Goal: Ask a question: Ask a question

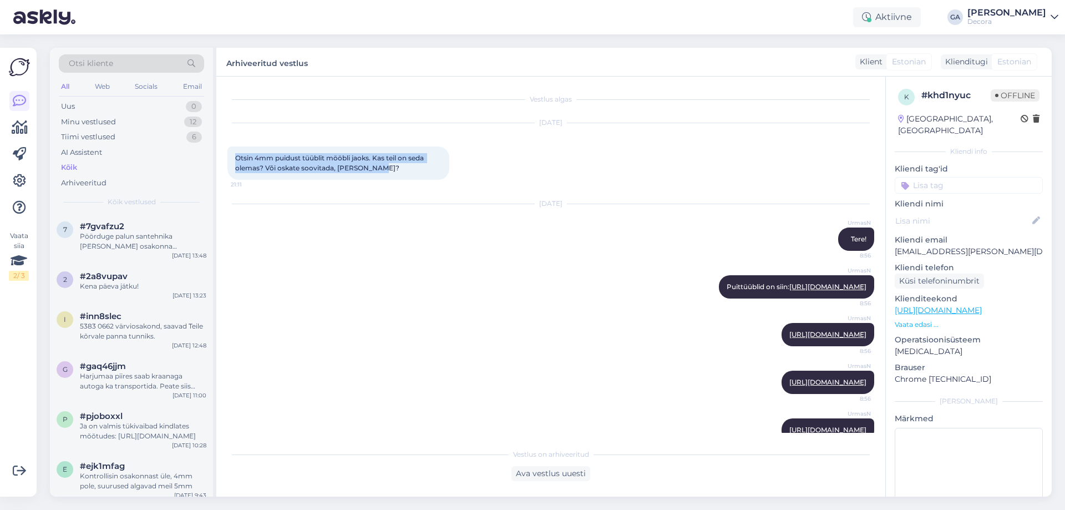
scroll to position [51, 0]
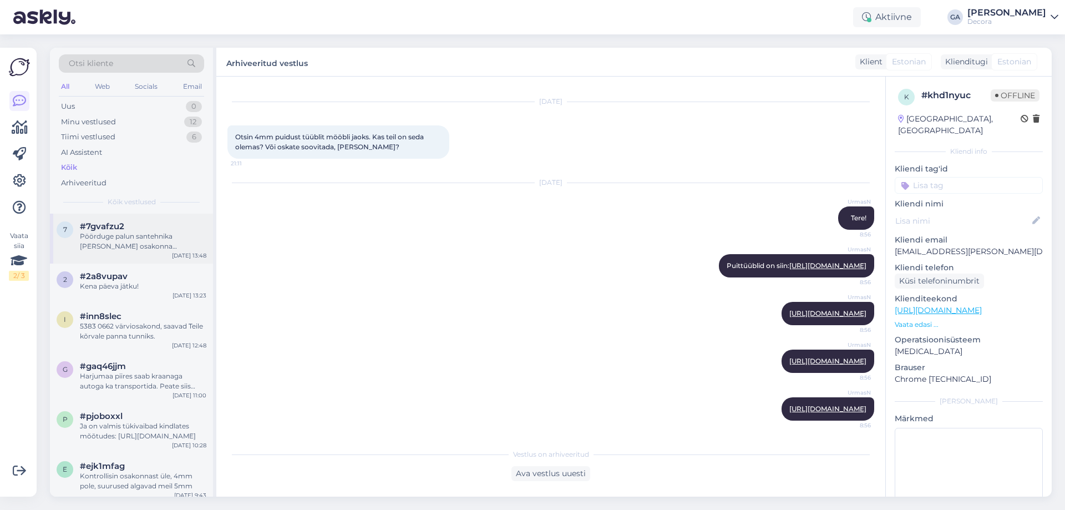
click at [77, 243] on div "7 #7gvafzu2 Pöörduge palun santehnika [PERSON_NAME] osakonna [PERSON_NAME], tel…" at bounding box center [132, 236] width 150 height 30
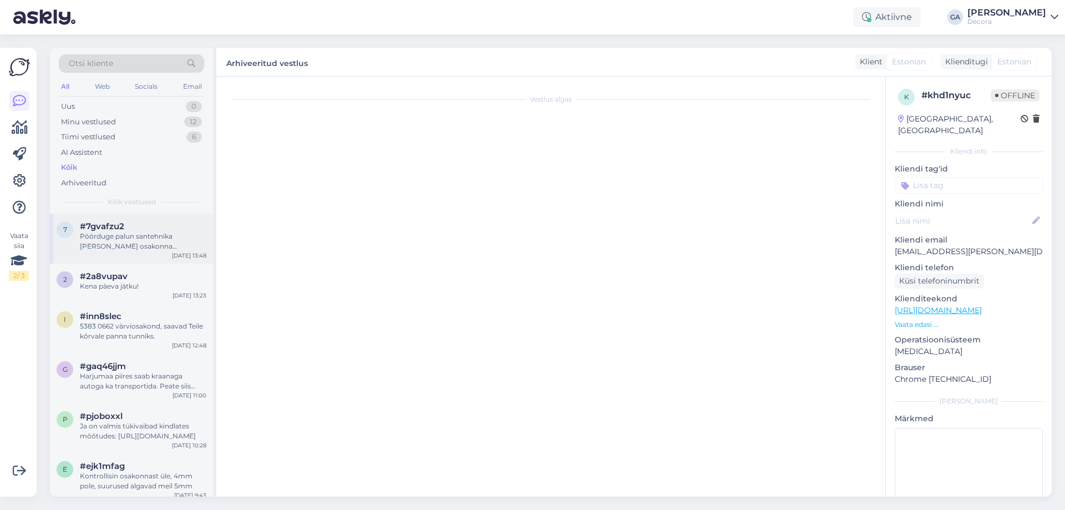
scroll to position [0, 0]
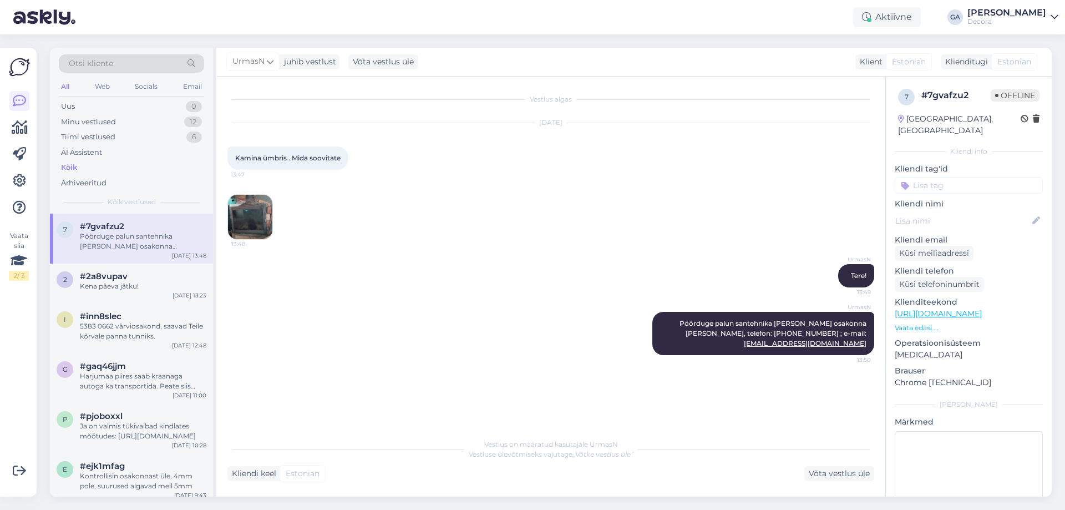
click at [263, 207] on img at bounding box center [250, 217] width 44 height 44
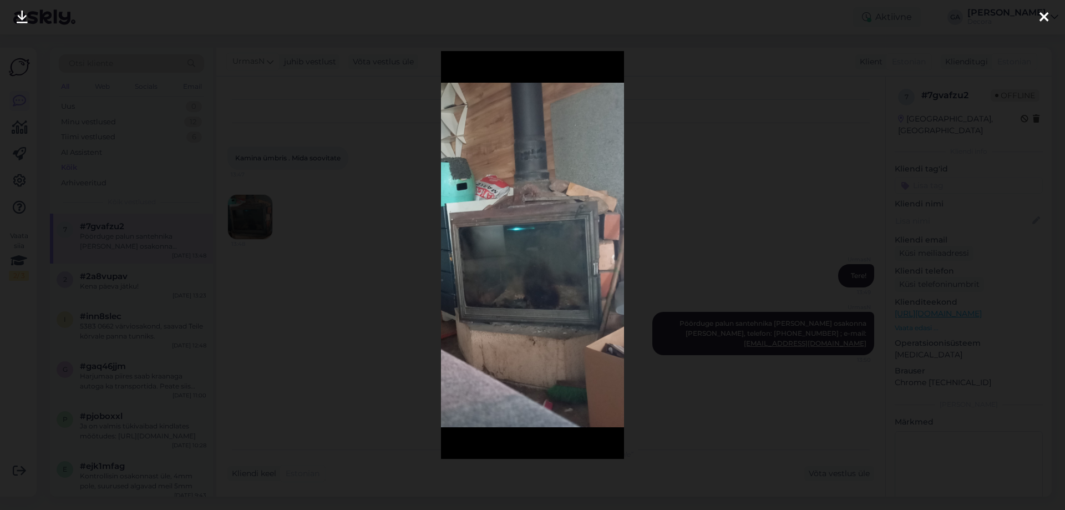
click at [785, 210] on div at bounding box center [532, 255] width 1065 height 510
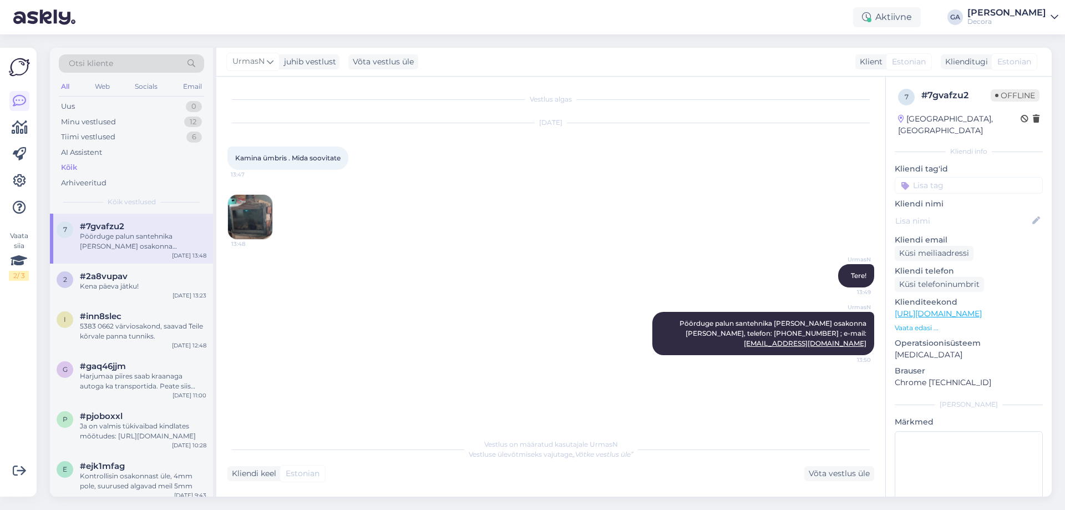
drag, startPoint x: 343, startPoint y: 156, endPoint x: 236, endPoint y: 158, distance: 106.5
click at [236, 158] on span "Kamina ümbris . Mida soovitate" at bounding box center [287, 158] width 105 height 8
copy span "Kamina ümbris . Mida soovitate"
click at [442, 279] on div "UrmasN Tere! 13:49" at bounding box center [550, 276] width 647 height 48
click at [111, 291] on div "Kena päeva jätku!" at bounding box center [143, 286] width 126 height 10
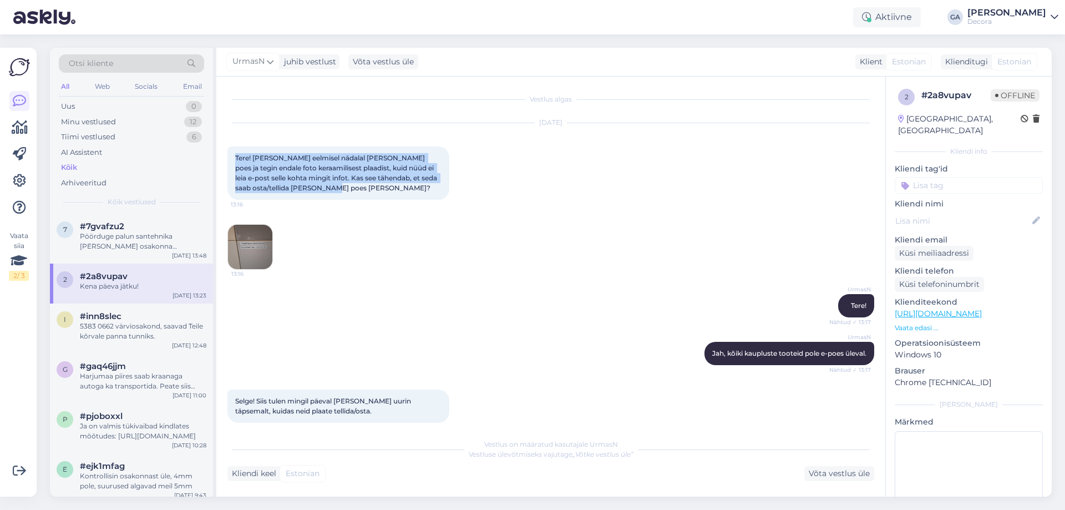
drag, startPoint x: 362, startPoint y: 186, endPoint x: 239, endPoint y: 156, distance: 126.7
click at [236, 156] on div "Tere! [PERSON_NAME] eelmisel nädalal [PERSON_NAME] poes ja tegin endale foto ke…" at bounding box center [338, 172] width 222 height 53
copy span "Tere! [PERSON_NAME] eelmisel nädalal [PERSON_NAME] poes ja tegin endale foto ke…"
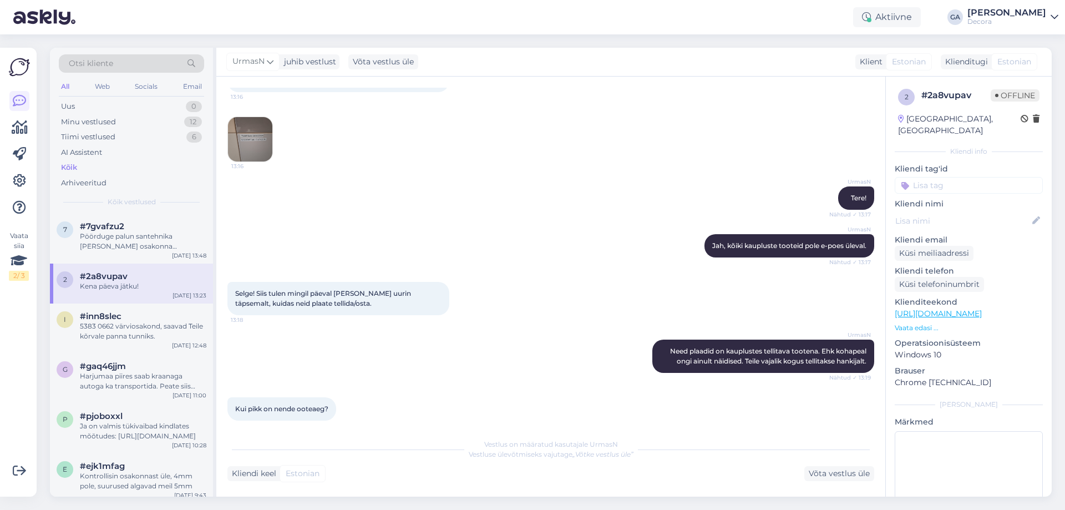
scroll to position [111, 0]
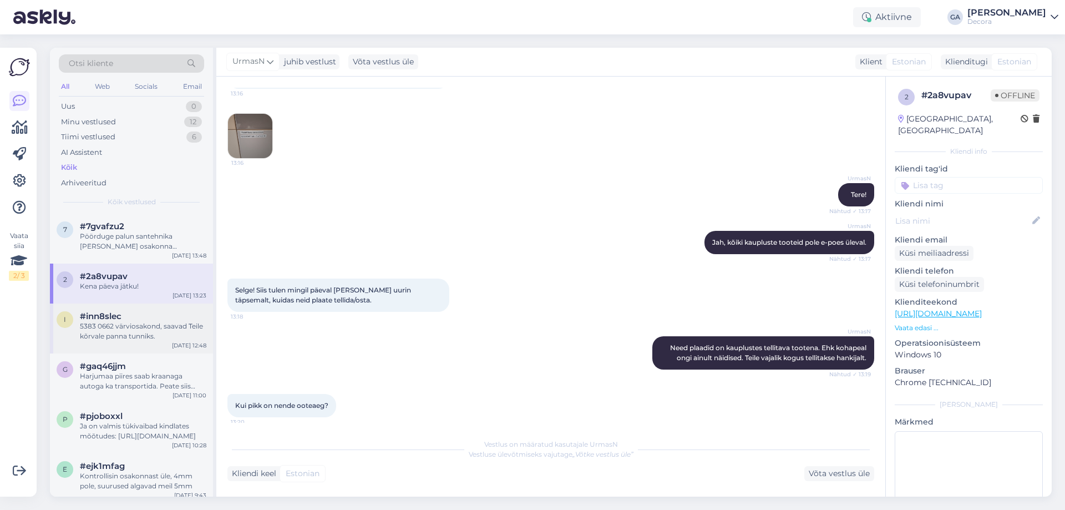
click at [126, 334] on div "5383 0662 värviosakond, saavad Teile kõrvale panna tunniks." at bounding box center [143, 331] width 126 height 20
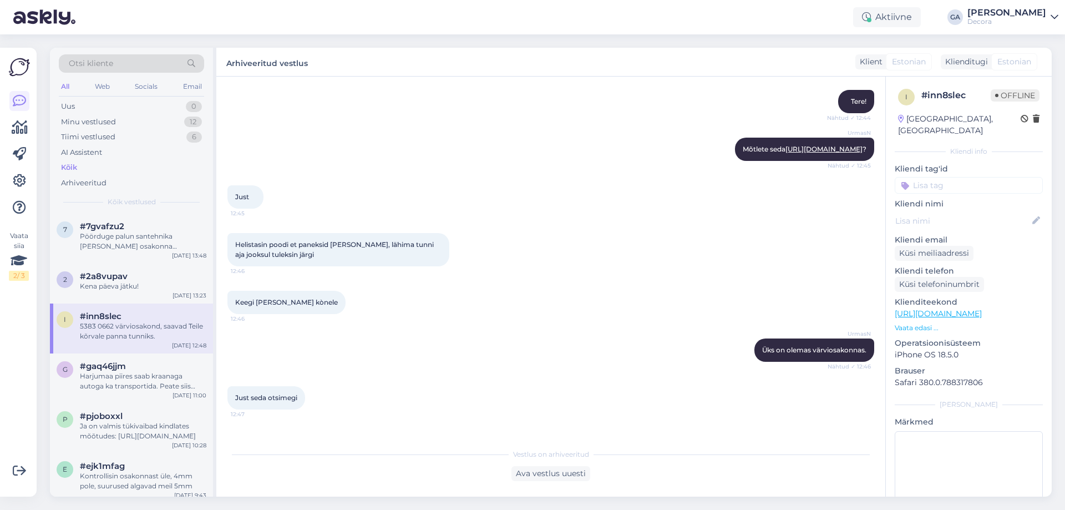
scroll to position [0, 0]
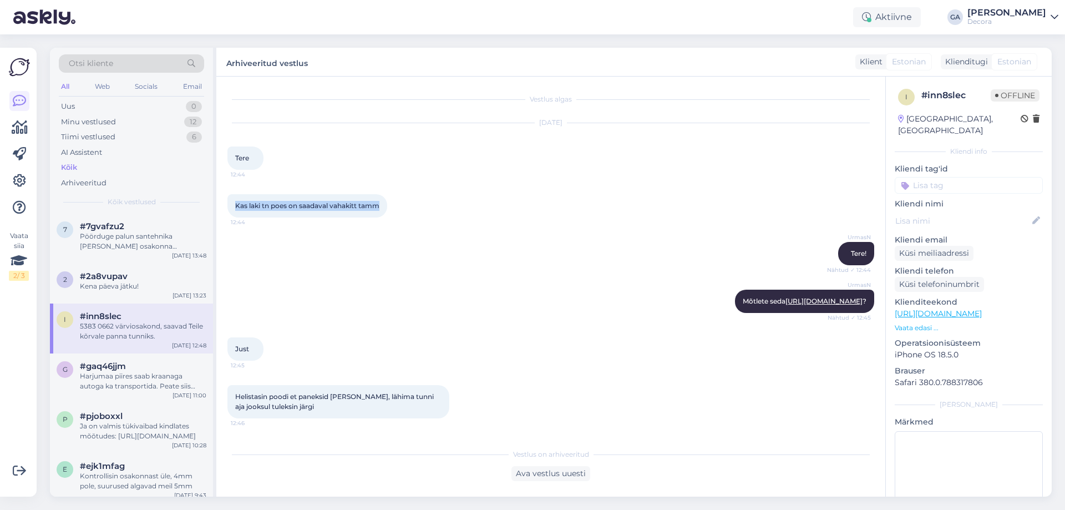
drag, startPoint x: 383, startPoint y: 204, endPoint x: 237, endPoint y: 200, distance: 145.9
click at [237, 200] on div "Kas laki tn poes on saadaval vahakitt tamm 12:44" at bounding box center [307, 205] width 160 height 23
copy span "Kas laki tn poes on saadaval vahakitt tamm"
click at [785, 298] on link "[URL][DOMAIN_NAME]" at bounding box center [823, 301] width 77 height 8
click at [119, 373] on div "Harjumaa piires saab kraanaga autoga ka transportida. Peate siis tellimust tehe…" at bounding box center [143, 381] width 126 height 20
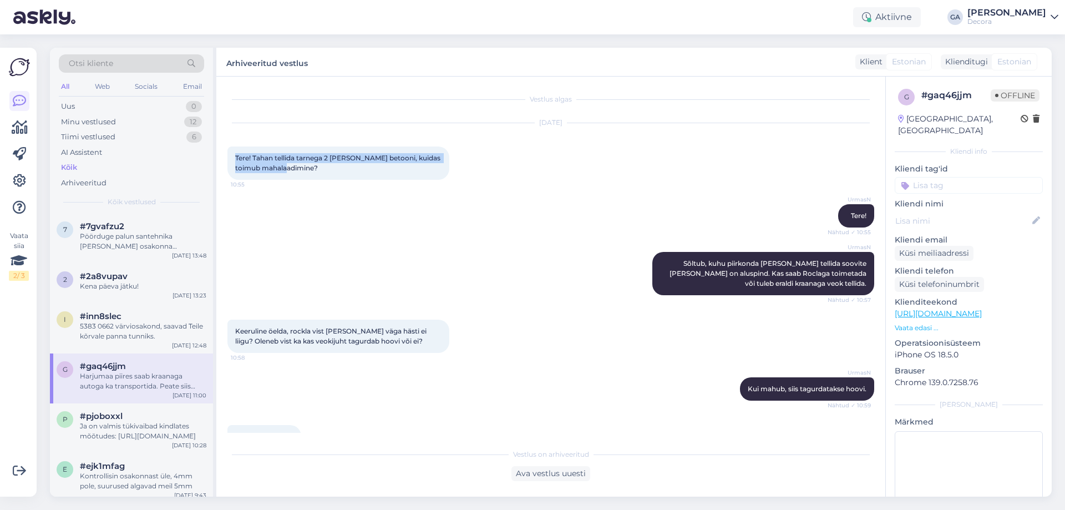
drag, startPoint x: 305, startPoint y: 165, endPoint x: 236, endPoint y: 155, distance: 70.1
click at [236, 155] on div "Tere! Tahan tellida tarnega 2 [PERSON_NAME] betooni, kuidas toimub mahalaadimin…" at bounding box center [338, 162] width 222 height 33
copy span "Tere! Tahan tellida tarnega 2 [PERSON_NAME] betooni, kuidas toimub mahalaadimin…"
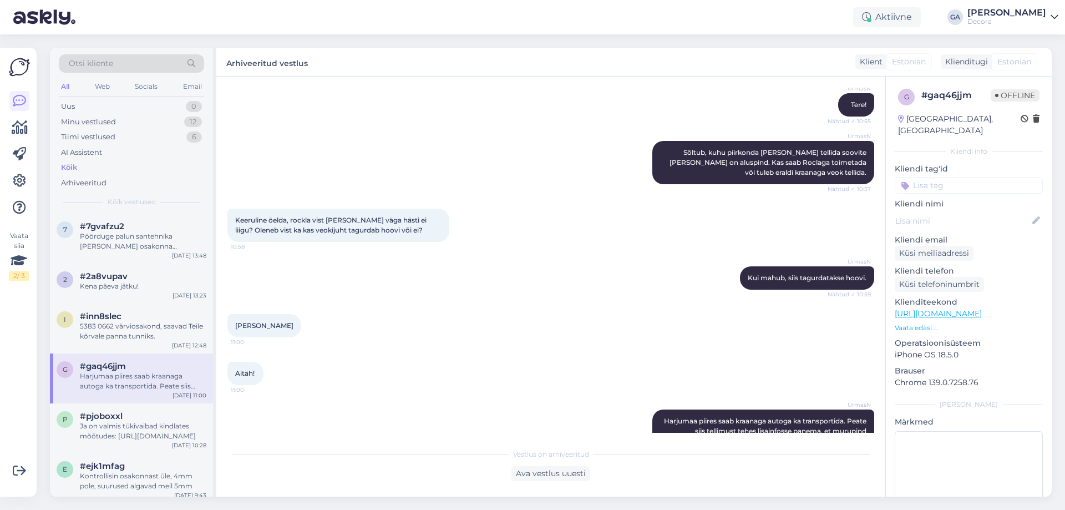
scroll to position [143, 0]
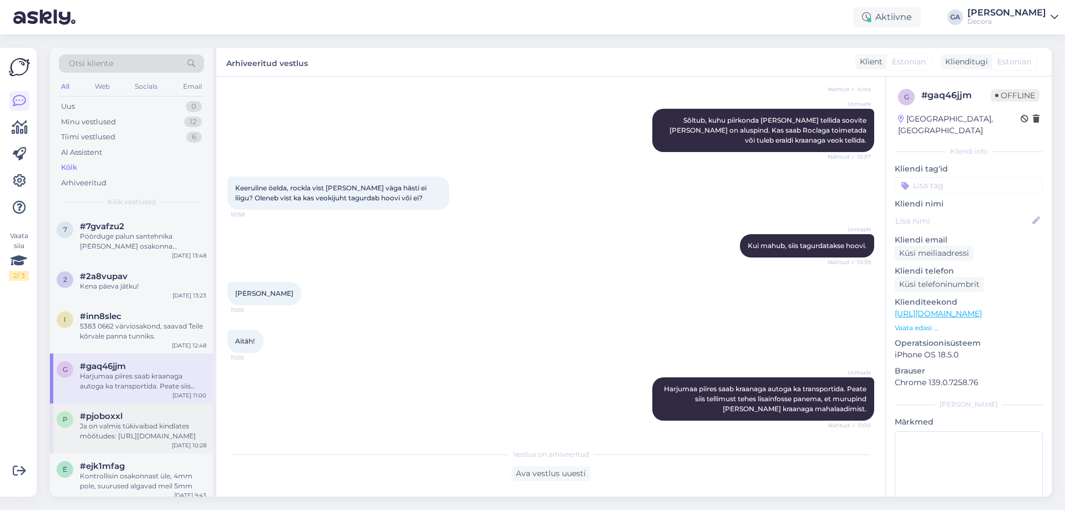
click at [138, 420] on div "#pjoboxxl" at bounding box center [143, 416] width 126 height 10
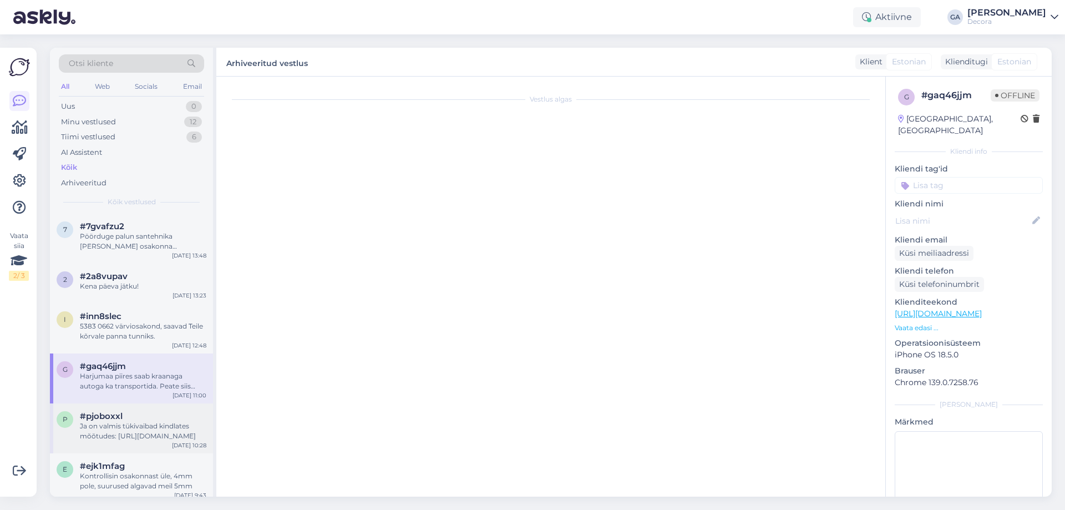
scroll to position [0, 0]
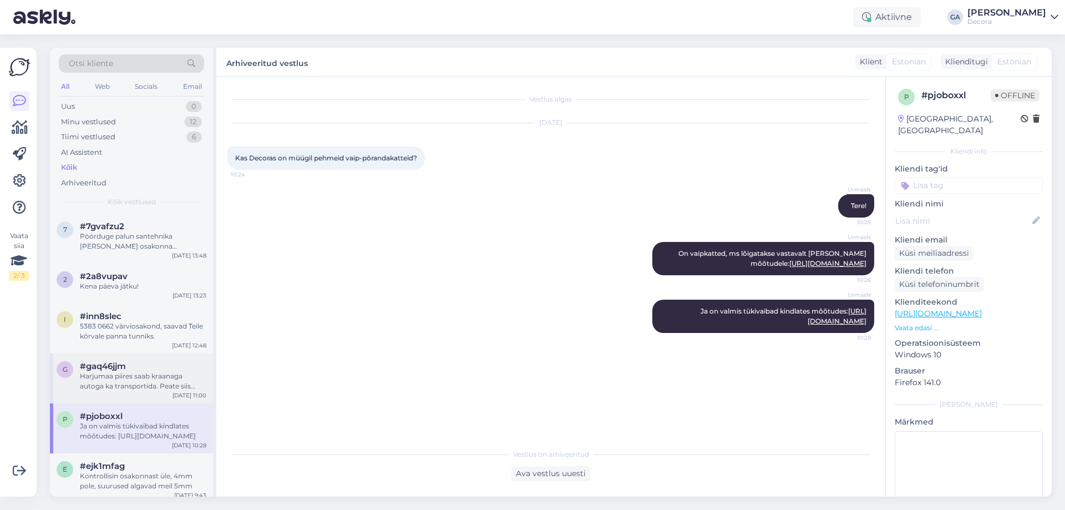
click at [126, 381] on div "Harjumaa piires saab kraanaga autoga ka transportida. Peate siis tellimust tehe…" at bounding box center [143, 381] width 126 height 20
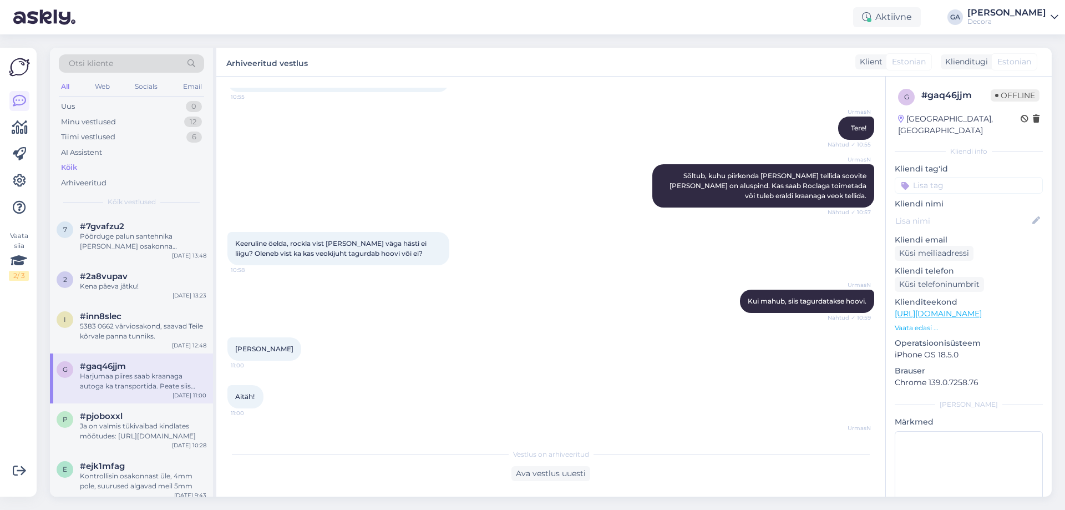
scroll to position [143, 0]
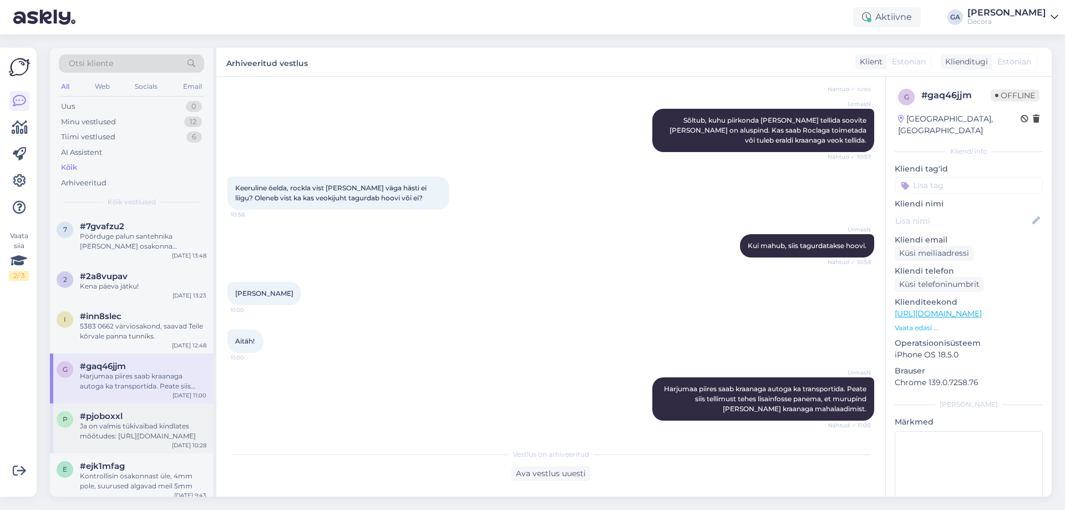
click at [54, 432] on div "p #pjoboxxl Ja on valmis tükivaibad kindlates mõõtudes: [URL][DOMAIN_NAME] [DAT…" at bounding box center [131, 428] width 163 height 50
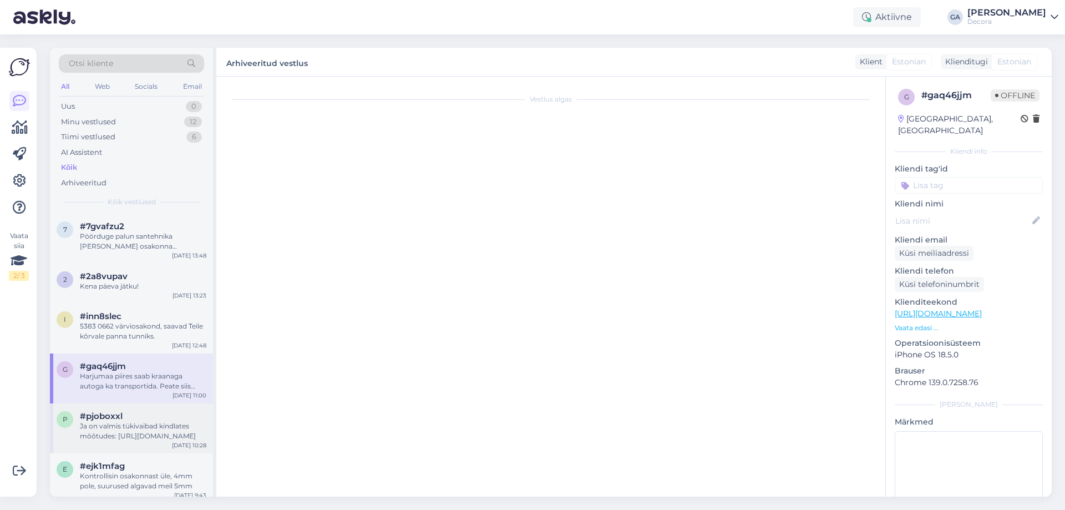
scroll to position [0, 0]
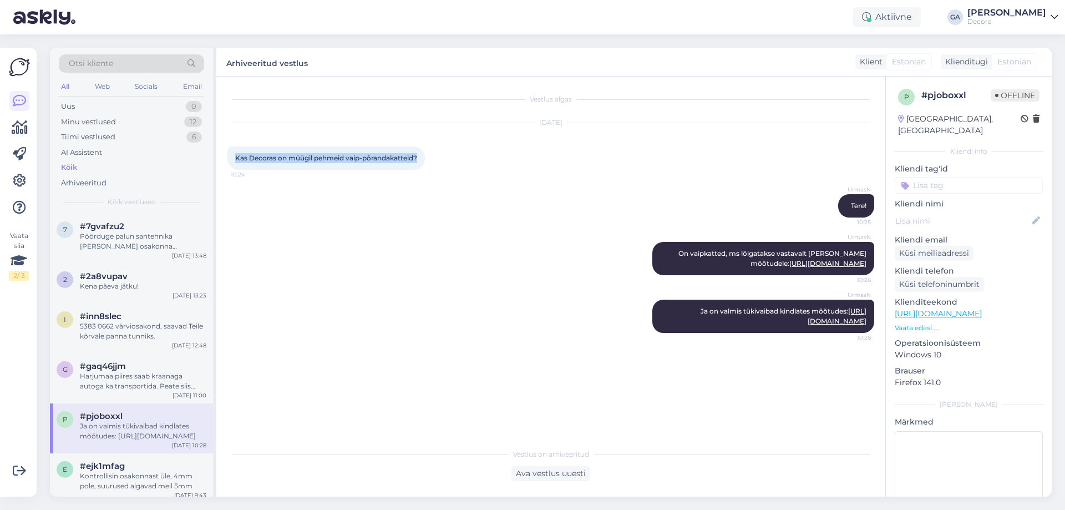
drag, startPoint x: 422, startPoint y: 155, endPoint x: 238, endPoint y: 159, distance: 183.6
click at [237, 156] on div "Kas Decoras on müügil pehmeid vaip-põrandakatteid? 10:24" at bounding box center [325, 157] width 197 height 23
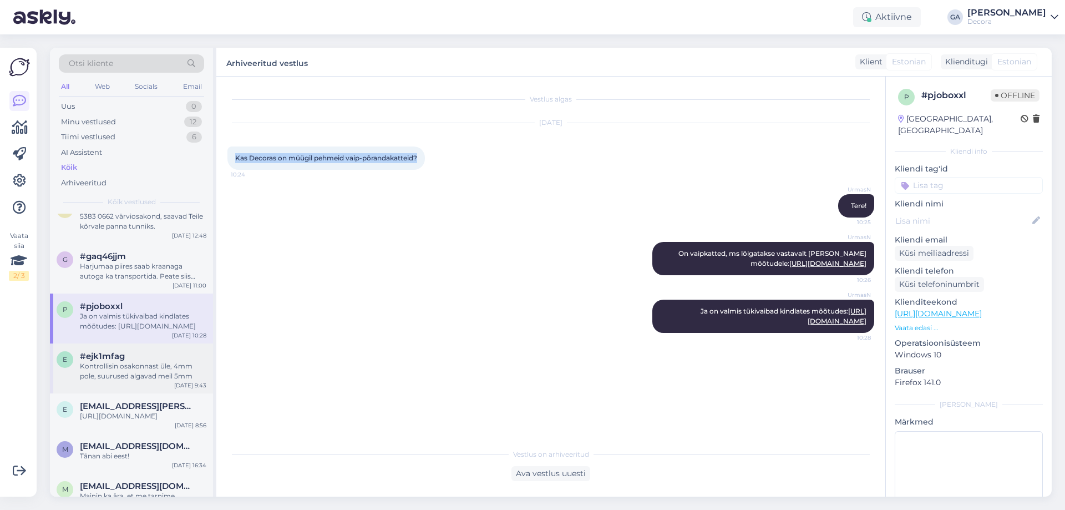
scroll to position [111, 0]
click at [133, 366] on div "Kontrollisin osakonnast üle, 4mm pole, suurused algavad meil 5mm" at bounding box center [143, 370] width 126 height 20
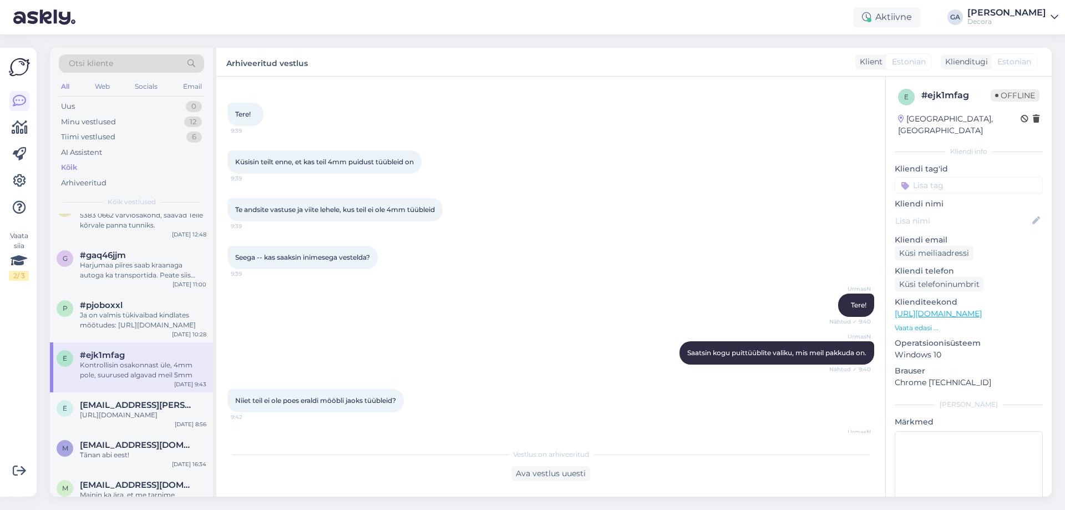
scroll to position [0, 0]
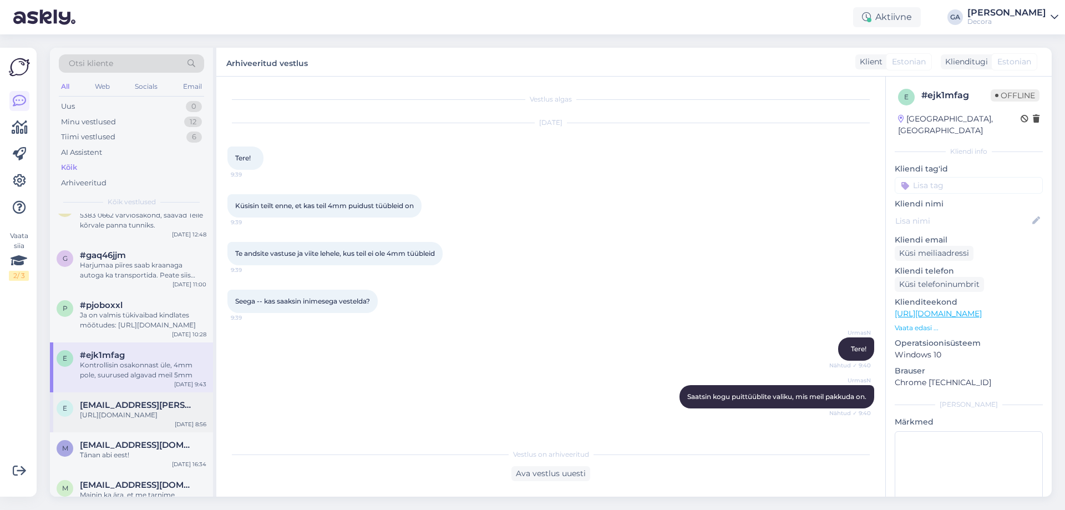
click at [109, 413] on div "[URL][DOMAIN_NAME]" at bounding box center [143, 415] width 126 height 10
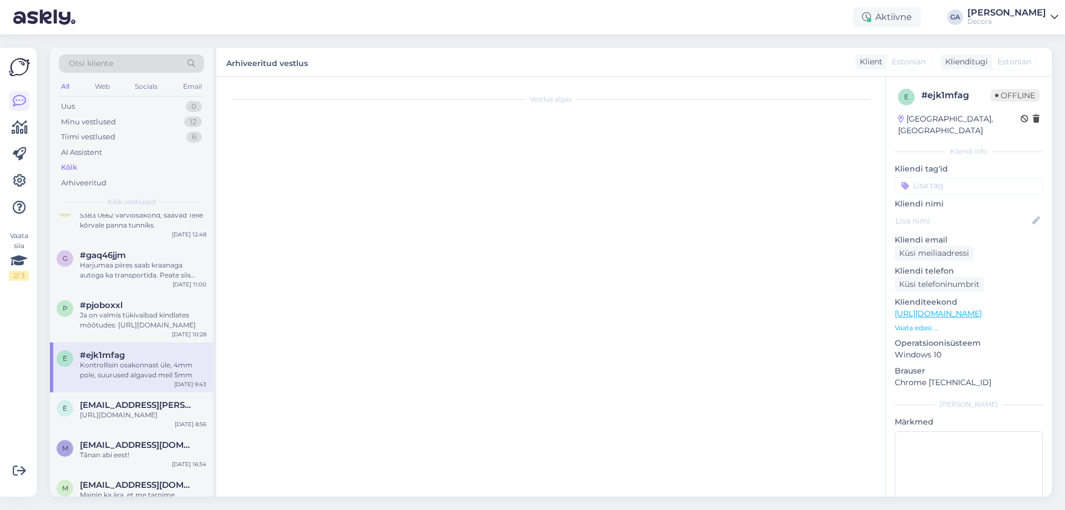
scroll to position [51, 0]
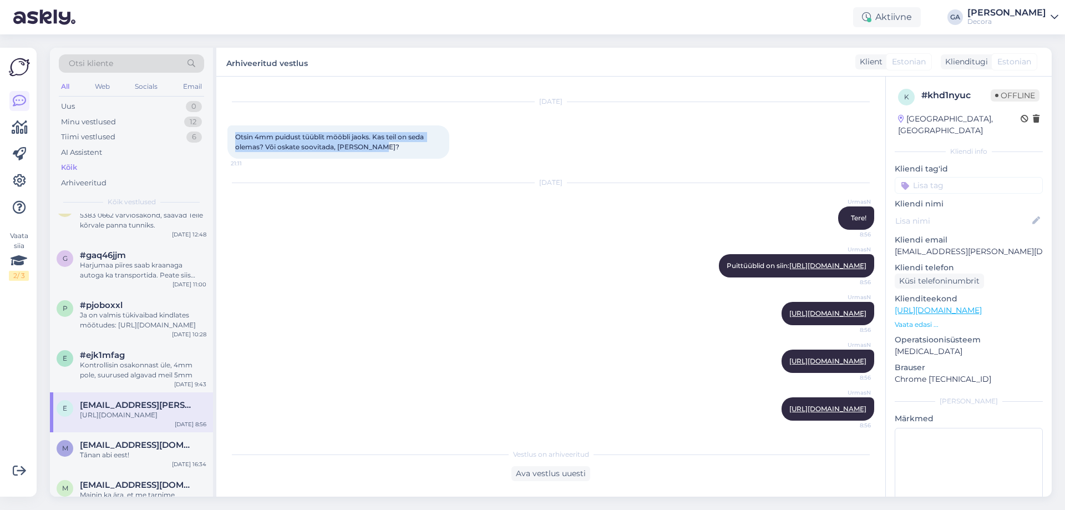
drag, startPoint x: 383, startPoint y: 112, endPoint x: 235, endPoint y: 107, distance: 148.2
click at [235, 125] on div "Otsin 4mm puidust tüüblit mööbli jaoks. Kas teil on seda olemas? Või oskate soo…" at bounding box center [338, 141] width 222 height 33
copy span "Otsin 4mm puidust tüüblit mööbli jaoks. Kas teil on seda olemas? Või oskate soo…"
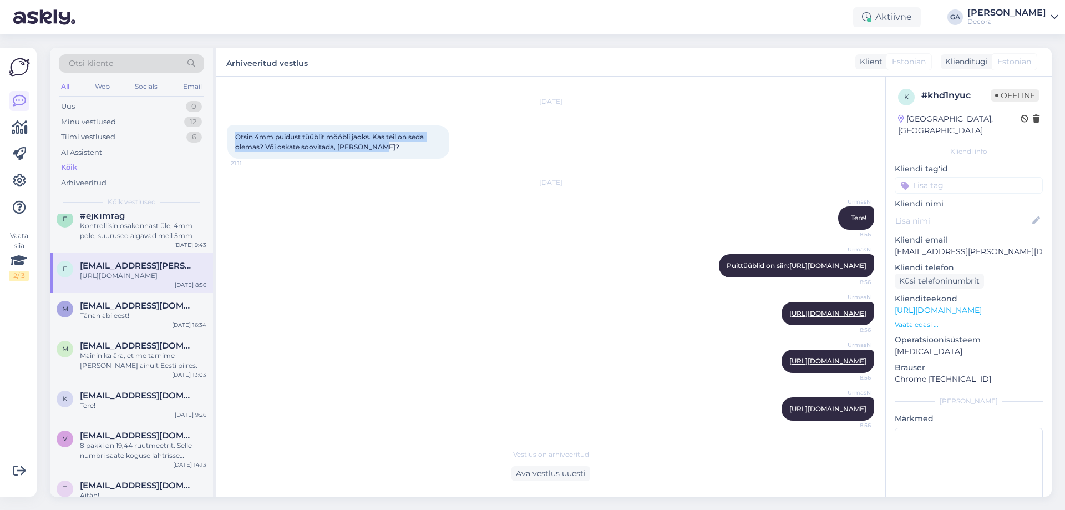
scroll to position [277, 0]
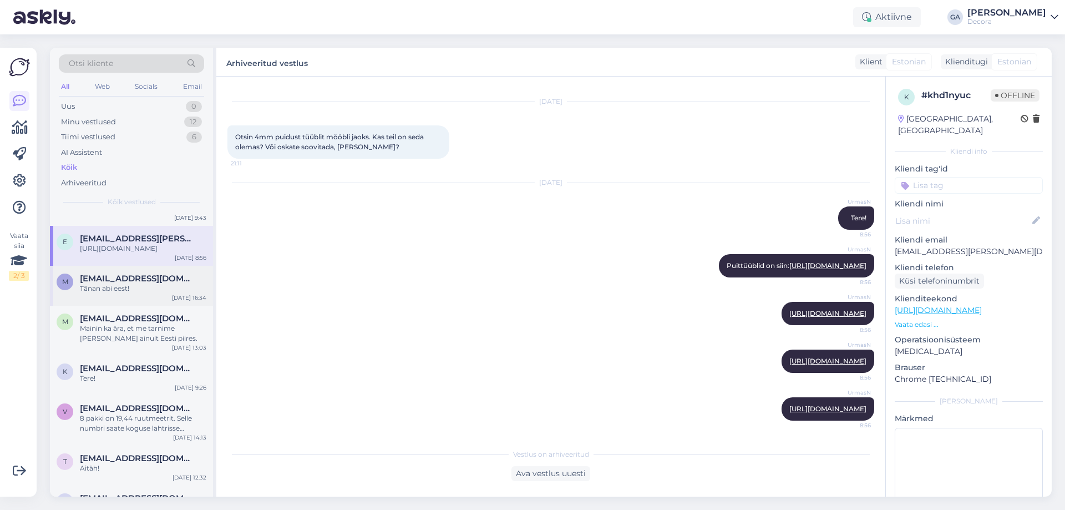
click at [105, 283] on span "[EMAIL_ADDRESS][DOMAIN_NAME]" at bounding box center [137, 278] width 115 height 10
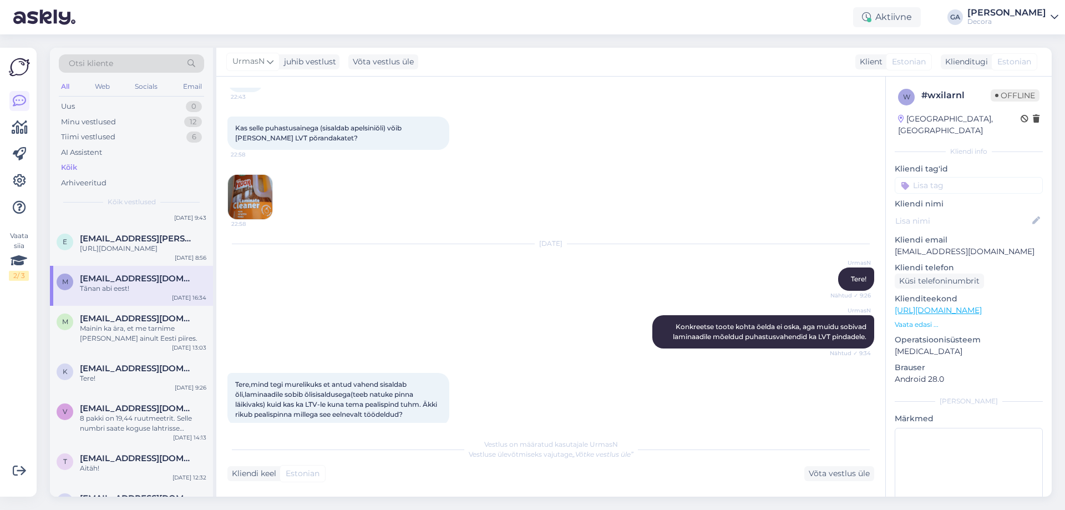
scroll to position [0, 0]
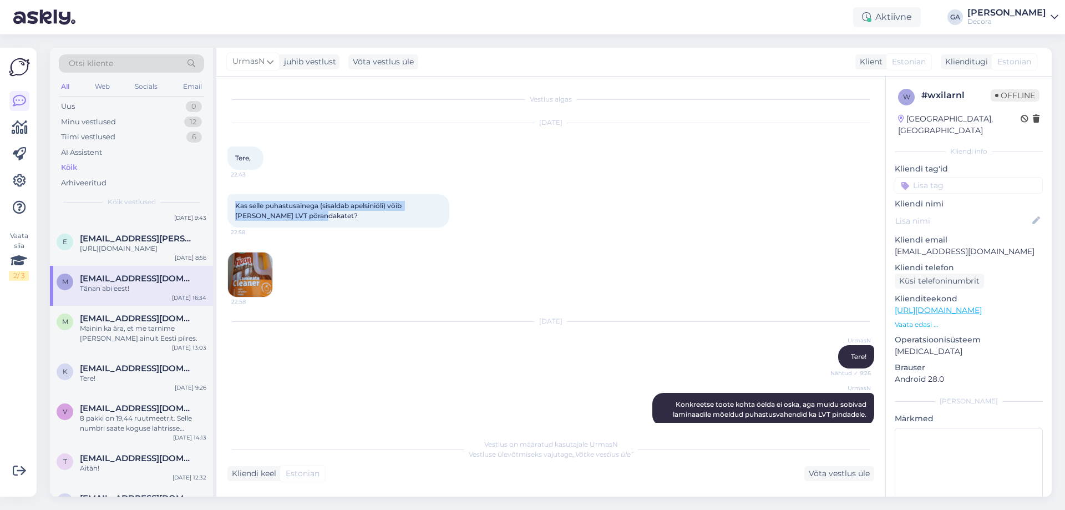
drag, startPoint x: 302, startPoint y: 215, endPoint x: 235, endPoint y: 207, distance: 67.5
click at [235, 207] on div "Kas selle puhastusainega (sisaldab apelsiniŏli) vŏib [PERSON_NAME] LVT pŏrandak…" at bounding box center [338, 210] width 222 height 33
copy span "Kas selle puhastusainega (sisaldab apelsiniŏli) vŏib [PERSON_NAME] LVT pŏrandak…"
click at [339, 265] on div "Kas selle puhastusainega (sisaldab apelsiniŏli) vŏib [PERSON_NAME] LVT pŏrandak…" at bounding box center [550, 246] width 647 height 128
click at [242, 276] on img at bounding box center [250, 274] width 44 height 44
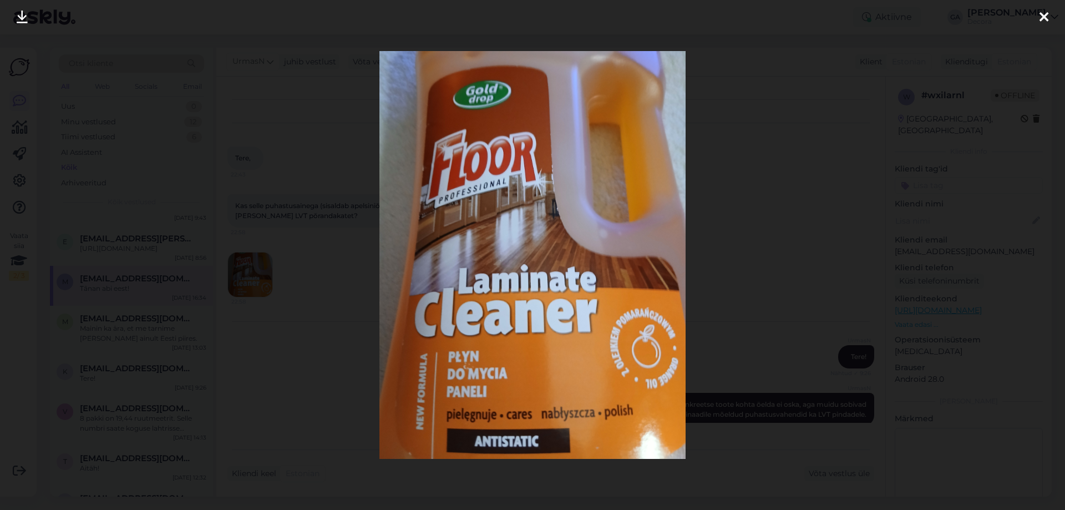
click at [204, 253] on div at bounding box center [532, 255] width 1065 height 510
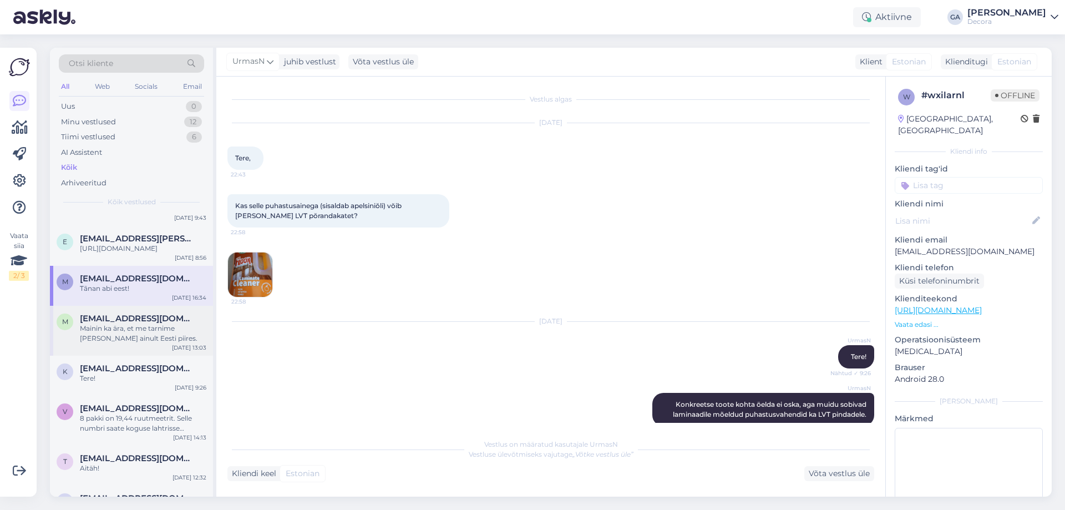
click at [141, 343] on div "Mainin ka ära, et me tarnime [PERSON_NAME] ainult Eesti piires." at bounding box center [143, 333] width 126 height 20
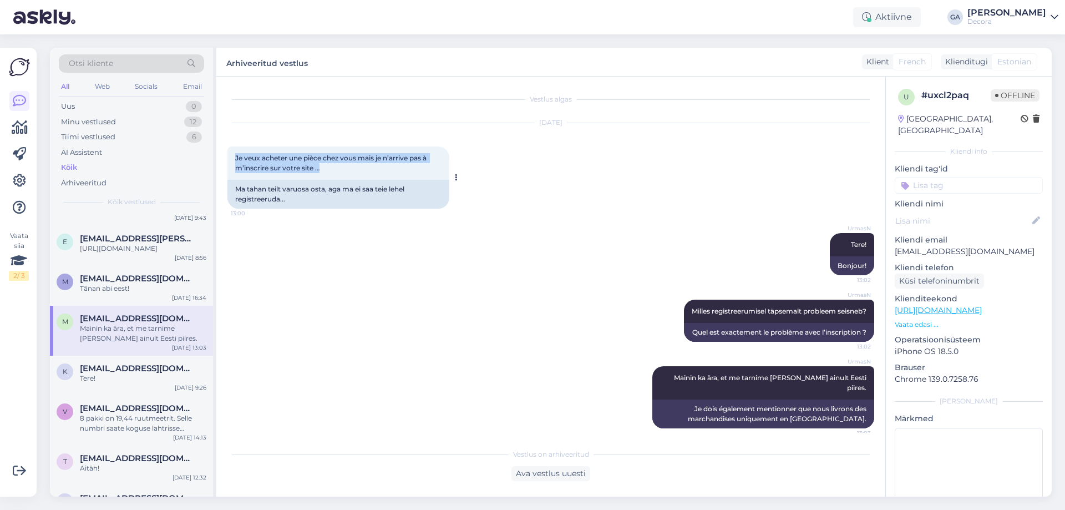
drag, startPoint x: 329, startPoint y: 172, endPoint x: 232, endPoint y: 159, distance: 97.9
click at [232, 159] on div "Je veux acheter une pièce chez vous mais je n’arrive pas à m’inscrire sur votre…" at bounding box center [338, 162] width 222 height 33
copy span "Je veux acheter une pièce chez vous mais je n’arrive pas à m’inscrire sur votre…"
click at [276, 221] on div "UrmasN Tere! 13:02 Bonjour!" at bounding box center [550, 254] width 647 height 67
drag, startPoint x: 254, startPoint y: 183, endPoint x: 382, endPoint y: 192, distance: 127.9
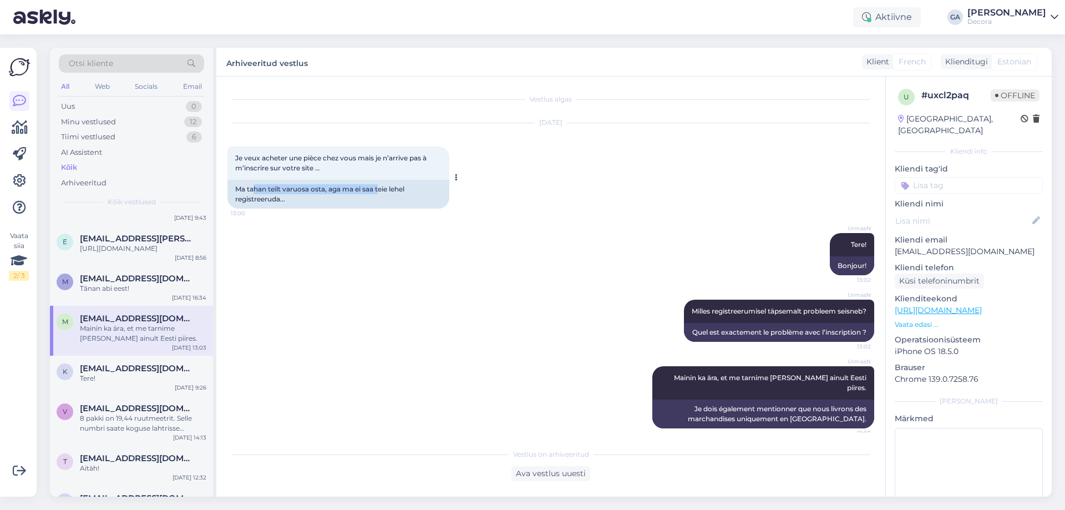
click at [382, 192] on div "Ma tahan teilt varuosa osta, aga ma ei saa teie lehel registreeruda..." at bounding box center [338, 194] width 222 height 29
click at [407, 260] on div "UrmasN Tere! 13:02 Bonjour!" at bounding box center [550, 254] width 647 height 67
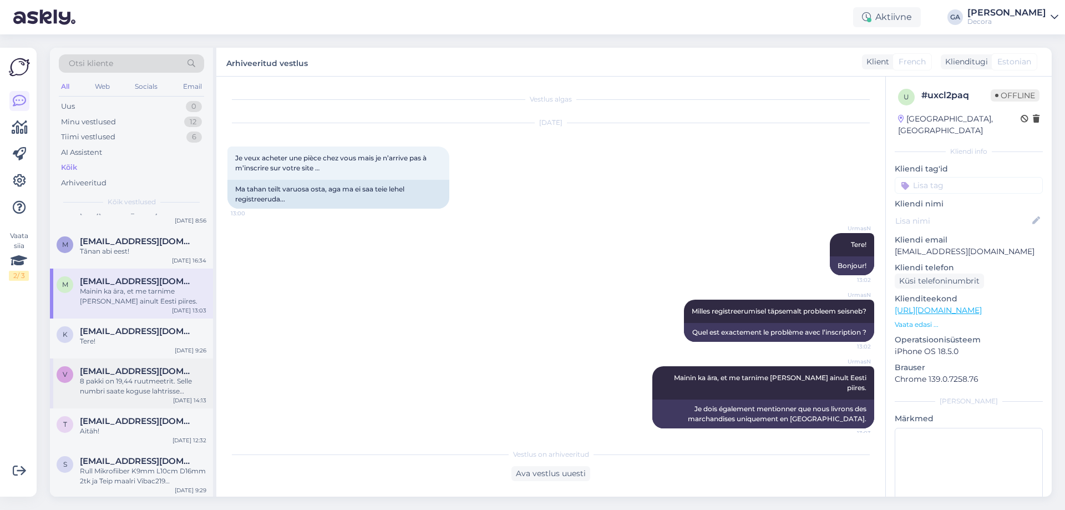
scroll to position [388, 0]
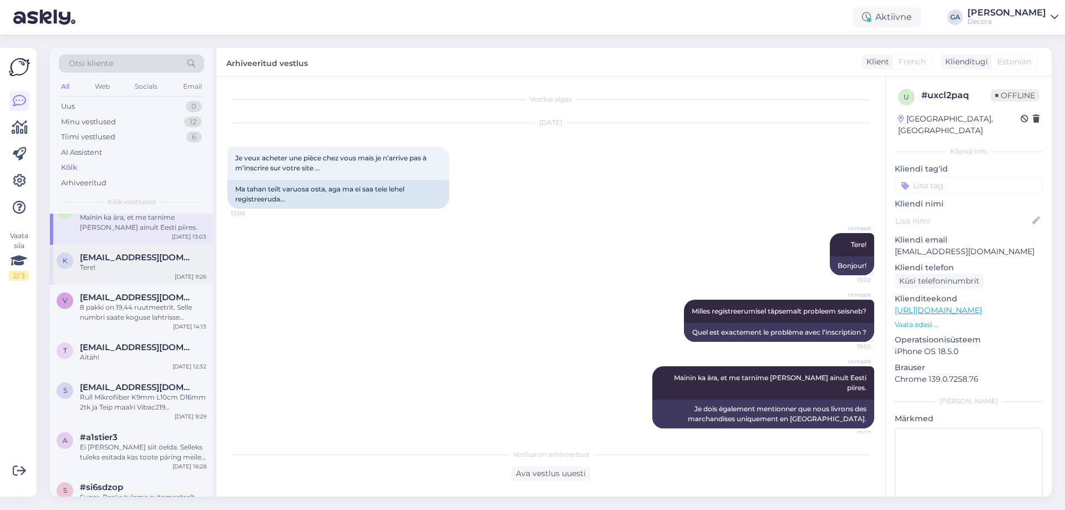
click at [120, 285] on div "k [EMAIL_ADDRESS][DOMAIN_NAME] Tere! [DATE] 9:26" at bounding box center [131, 265] width 163 height 40
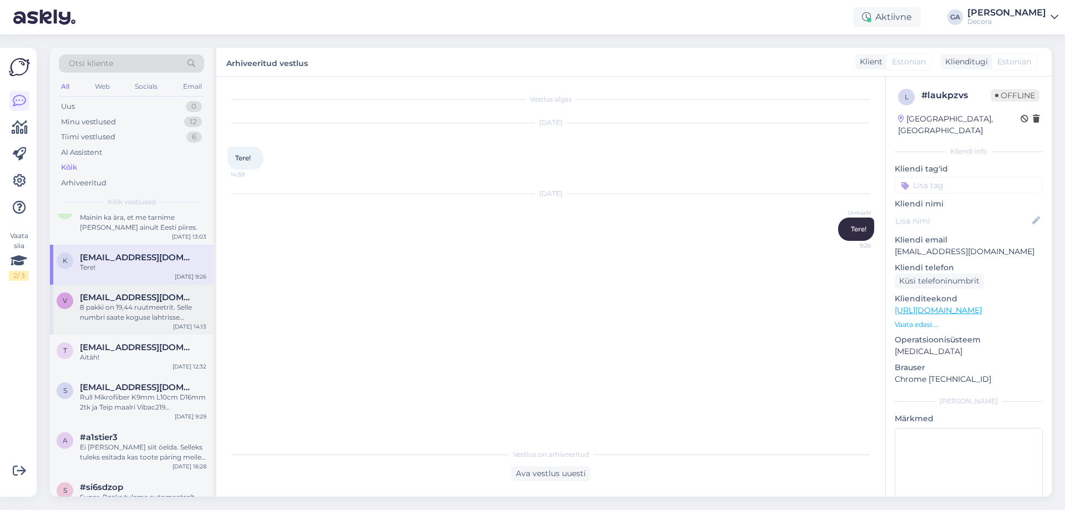
click at [128, 316] on div "8 pakki on 19,44 ruutmeetrit. Selle numbri saate koguse lahtrisse sisestada. Se…" at bounding box center [143, 312] width 126 height 20
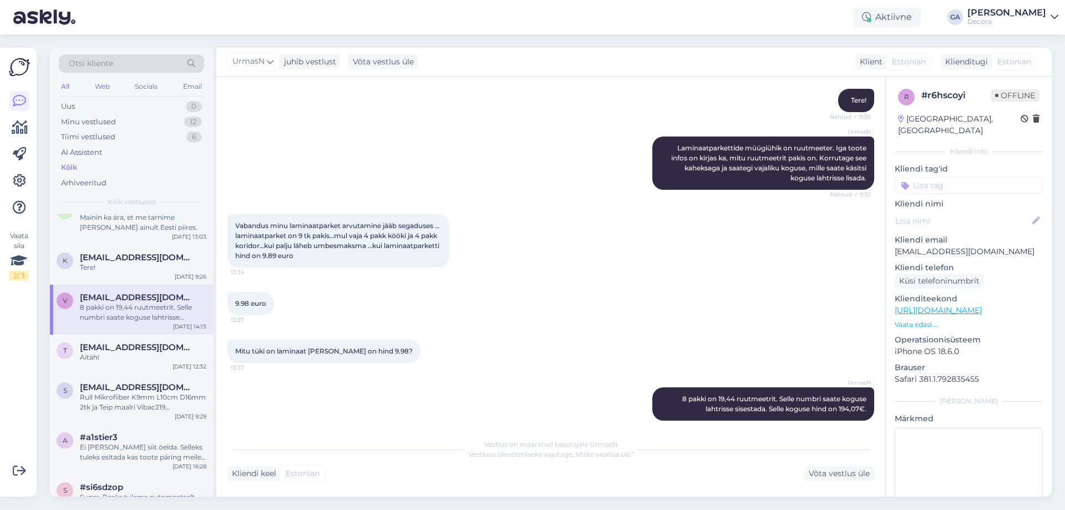
scroll to position [0, 0]
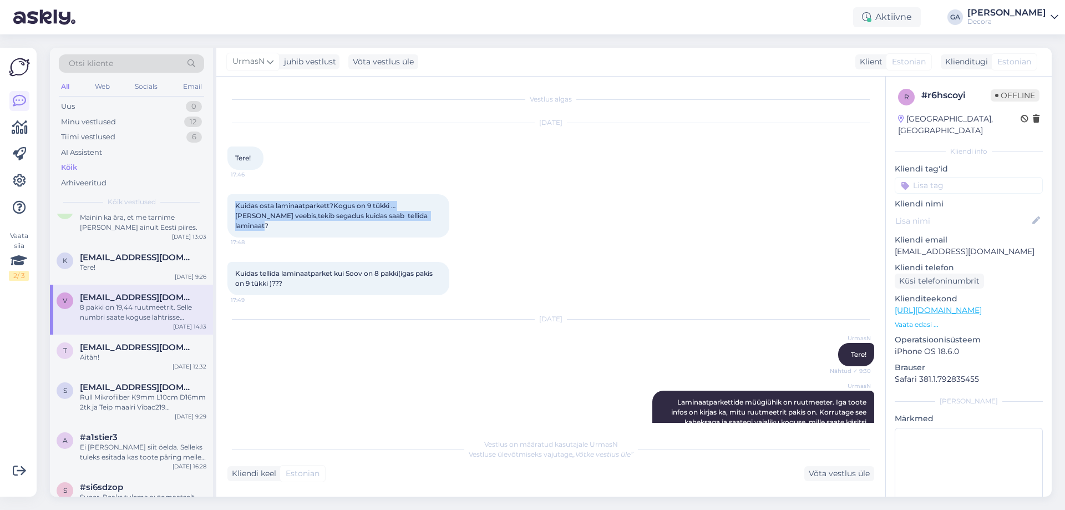
drag, startPoint x: 386, startPoint y: 211, endPoint x: 230, endPoint y: 209, distance: 155.9
click at [230, 209] on div "Kuidas osta laminaatparkett?Kogus on 9 tükki …[PERSON_NAME] veebis,tekib segadu…" at bounding box center [338, 215] width 222 height 43
copy span "Kuidas osta laminaatparkett?Kogus on 9 tükki …[PERSON_NAME] veebis,tekib segadu…"
drag, startPoint x: 327, startPoint y: 276, endPoint x: 318, endPoint y: 272, distance: 9.7
click at [327, 275] on div "Kuidas tellida laminaatparket kui Soov on 8 pakki(igas pakis on 9 tükki )??? 17…" at bounding box center [338, 278] width 222 height 33
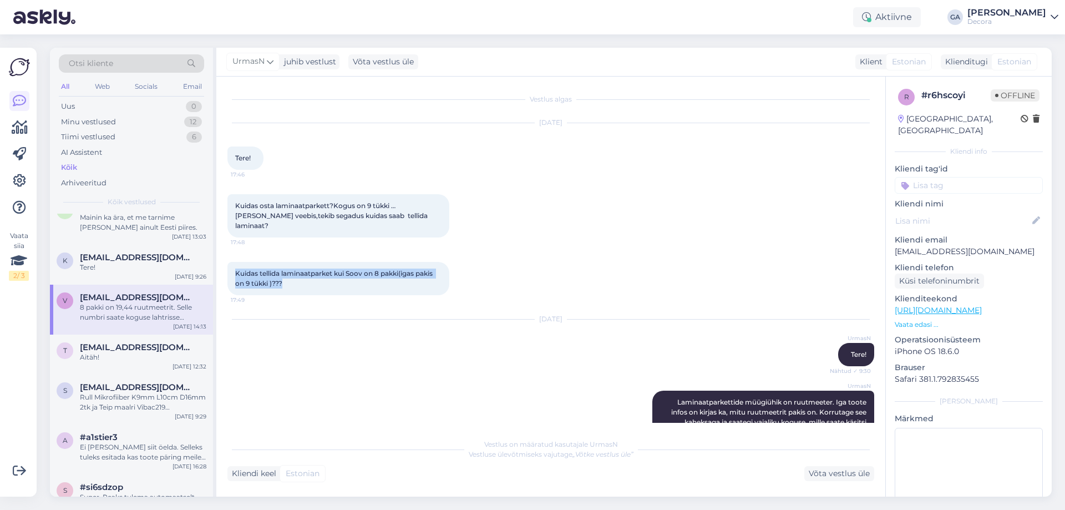
drag, startPoint x: 234, startPoint y: 265, endPoint x: 414, endPoint y: 274, distance: 181.0
click at [414, 274] on div "Kuidas tellida laminaatparket kui Soov on 8 pakki(igas pakis on 9 tükki )??? 17…" at bounding box center [338, 278] width 222 height 33
click at [361, 272] on div "Kuidas tellida laminaatparket kui Soov on 8 pakki(igas pakis on 9 tükki )??? 17…" at bounding box center [338, 278] width 222 height 33
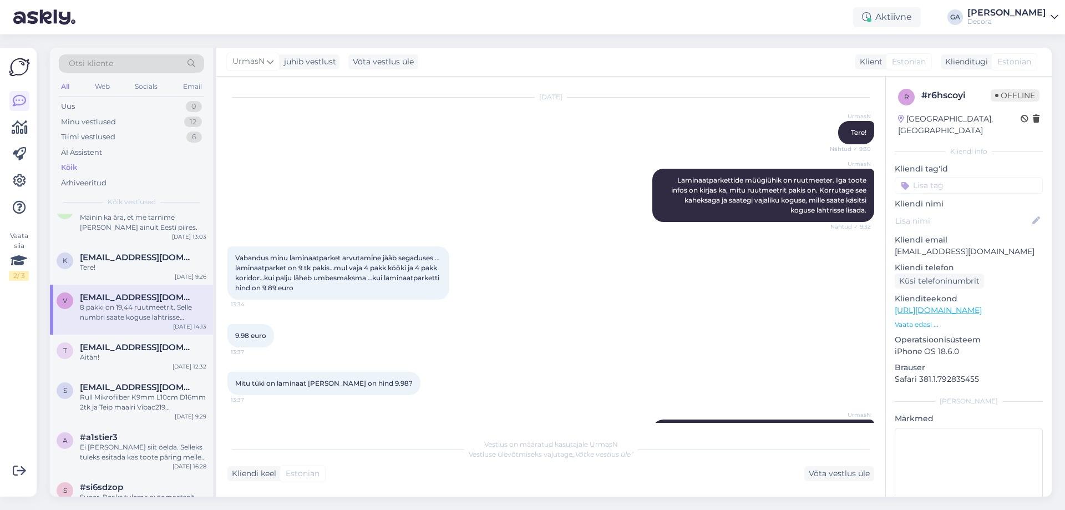
scroll to position [254, 0]
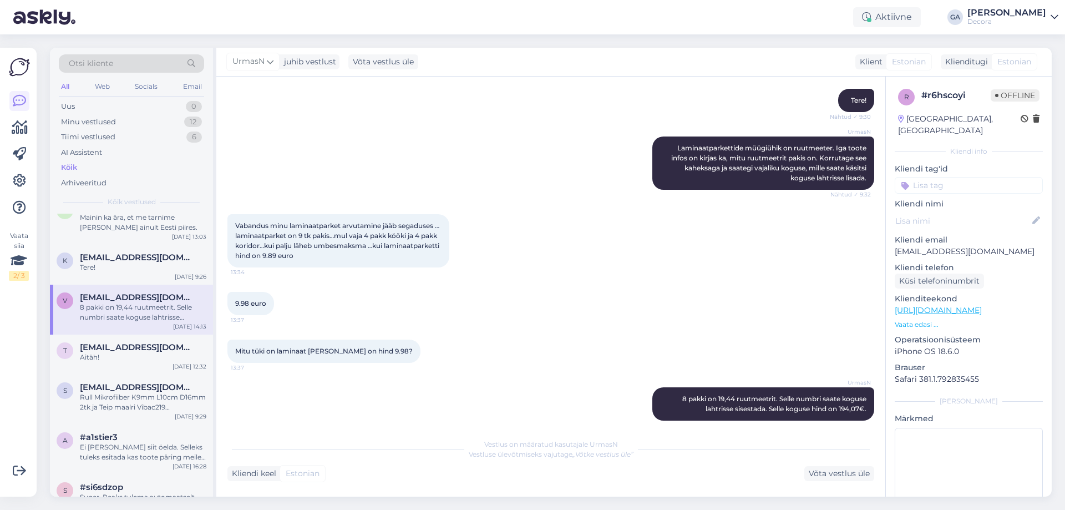
click at [919, 320] on p "Vaata edasi ..." at bounding box center [969, 325] width 148 height 10
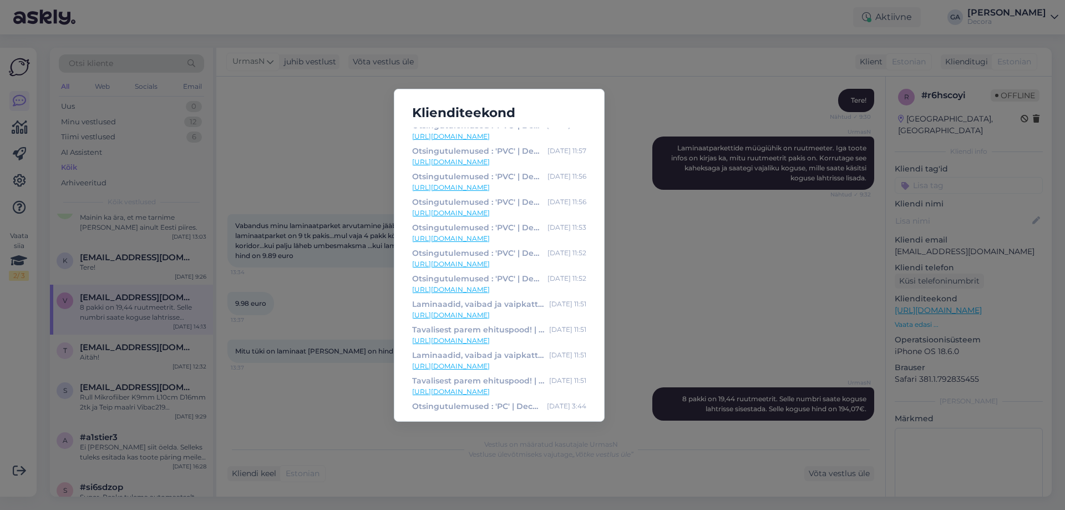
scroll to position [353, 0]
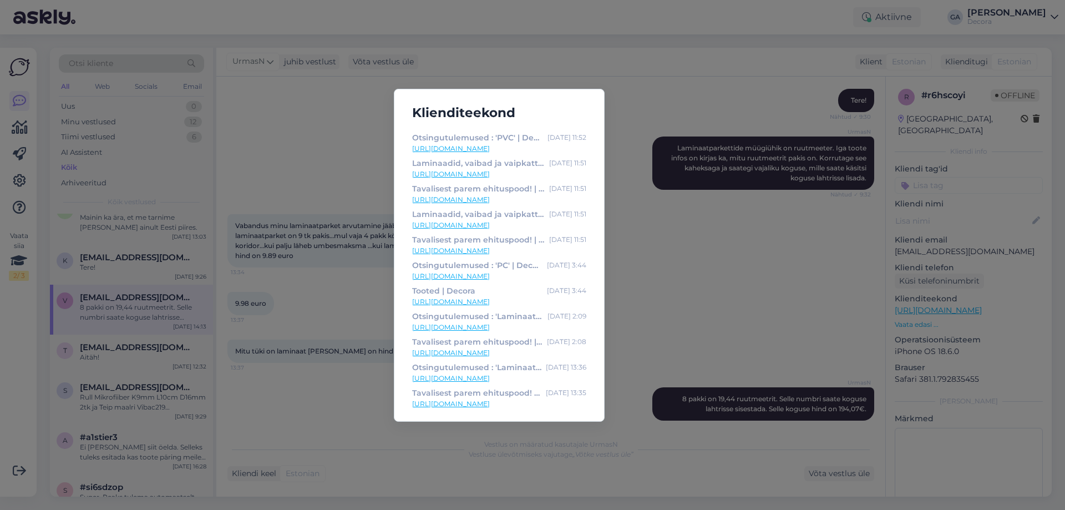
click at [304, 381] on div "Klienditeekond PVC põrandakate Aspin893/3m 2,8mm tumehall tamm Bingo Classic Wo…" at bounding box center [532, 255] width 1065 height 510
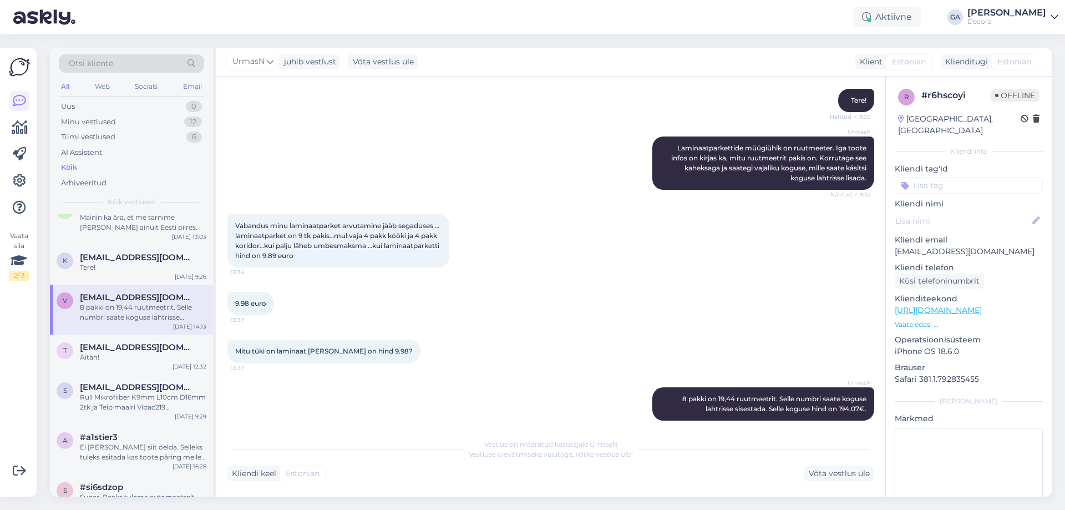
scroll to position [0, 0]
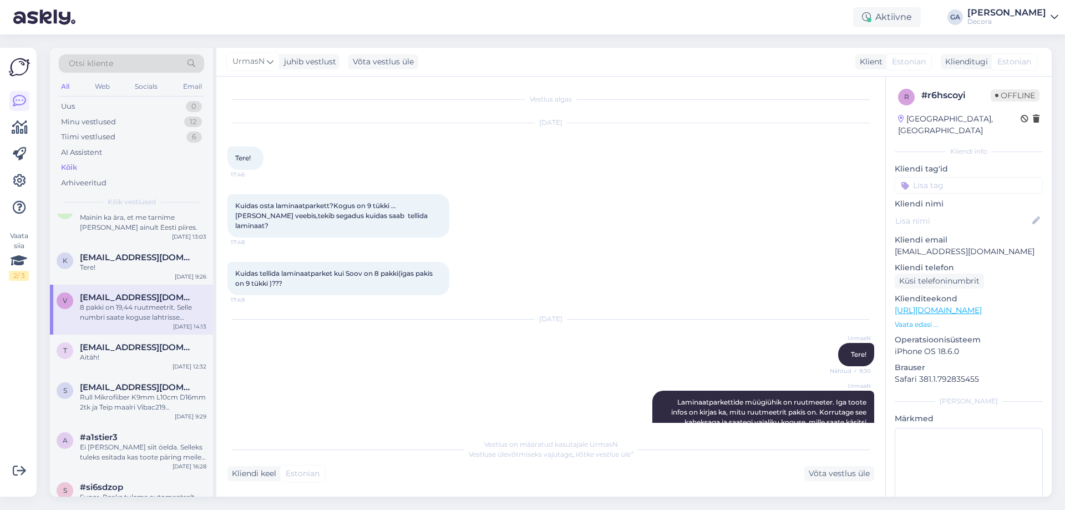
click at [491, 321] on div "[DATE] UrmasN Tere! Nähtud ✓ 9:30" at bounding box center [550, 342] width 647 height 71
click at [924, 320] on p "Vaata edasi ..." at bounding box center [969, 325] width 148 height 10
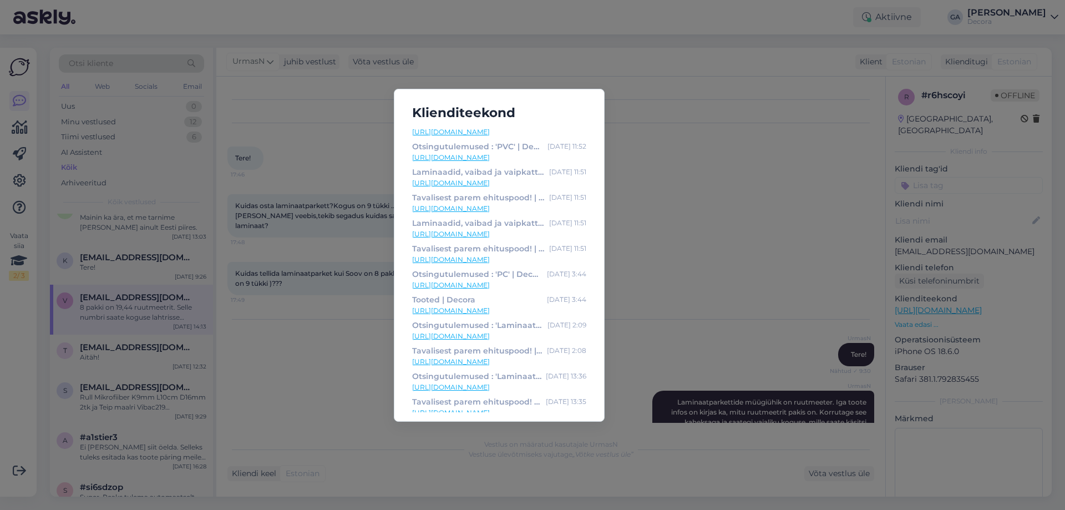
scroll to position [353, 0]
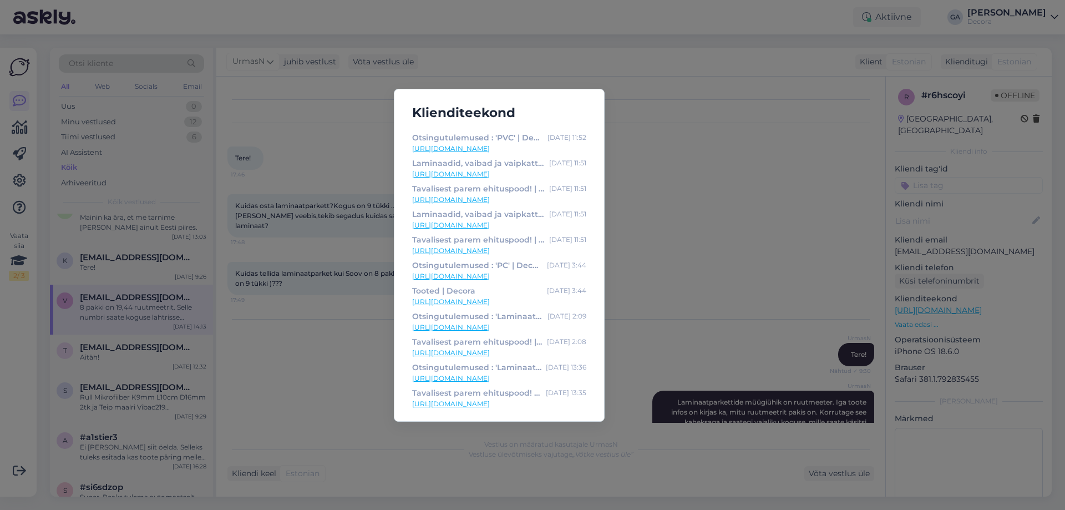
click at [499, 329] on link "[URL][DOMAIN_NAME]" at bounding box center [499, 327] width 174 height 10
click at [290, 374] on div "Klienditeekond PVC põrandakate Aspin893/3m 2,8mm tumehall tamm Bingo Classic Wo…" at bounding box center [532, 255] width 1065 height 510
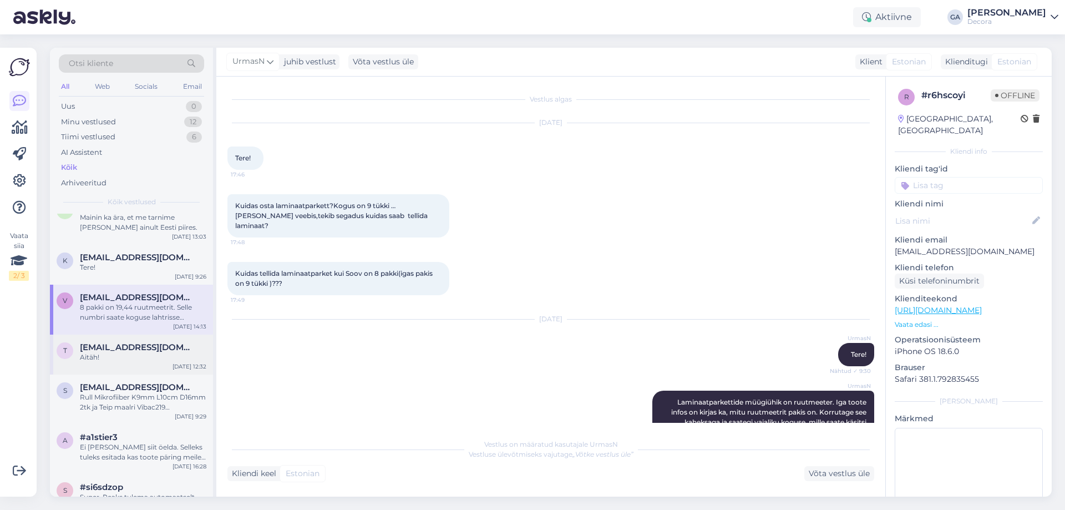
click at [88, 362] on div "Aitäh!" at bounding box center [143, 357] width 126 height 10
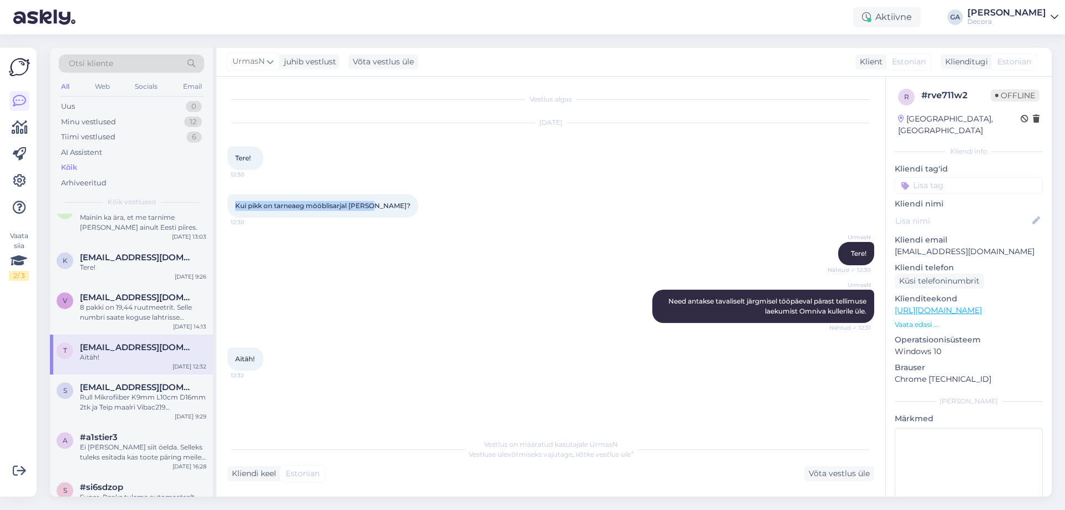
drag, startPoint x: 379, startPoint y: 202, endPoint x: 237, endPoint y: 205, distance: 142.0
click at [237, 205] on div "Kui pikk on tarneaeg mööblisarjal [PERSON_NAME]? 12:30" at bounding box center [322, 205] width 191 height 23
copy span "Kui pikk on tarneaeg mööblisarjal [PERSON_NAME]?"
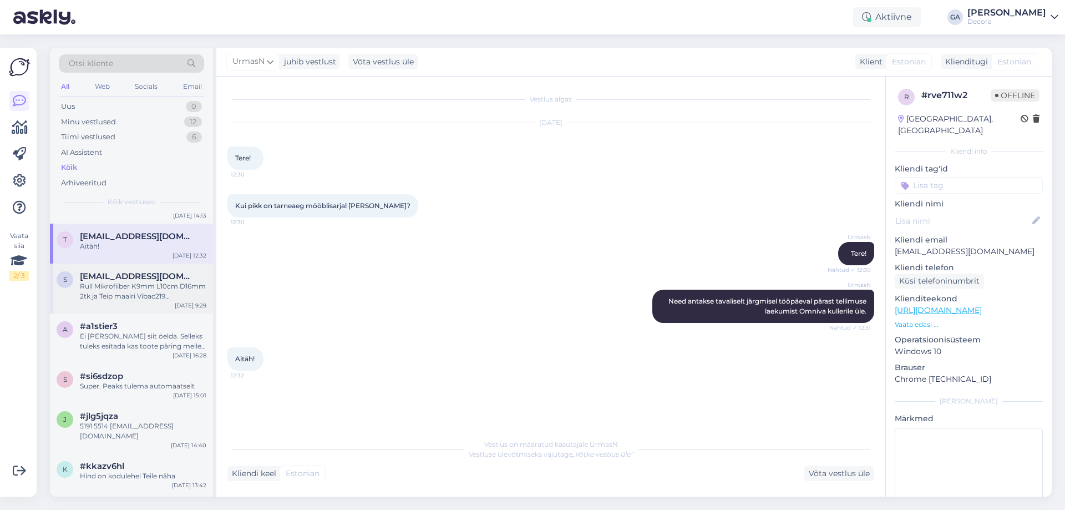
click at [111, 296] on div "Rull Mikrofiiber K9mm L10cm D16mm 2tk ja Teip maalri Vibac219 19mm/50m? Nende e…" at bounding box center [143, 291] width 126 height 20
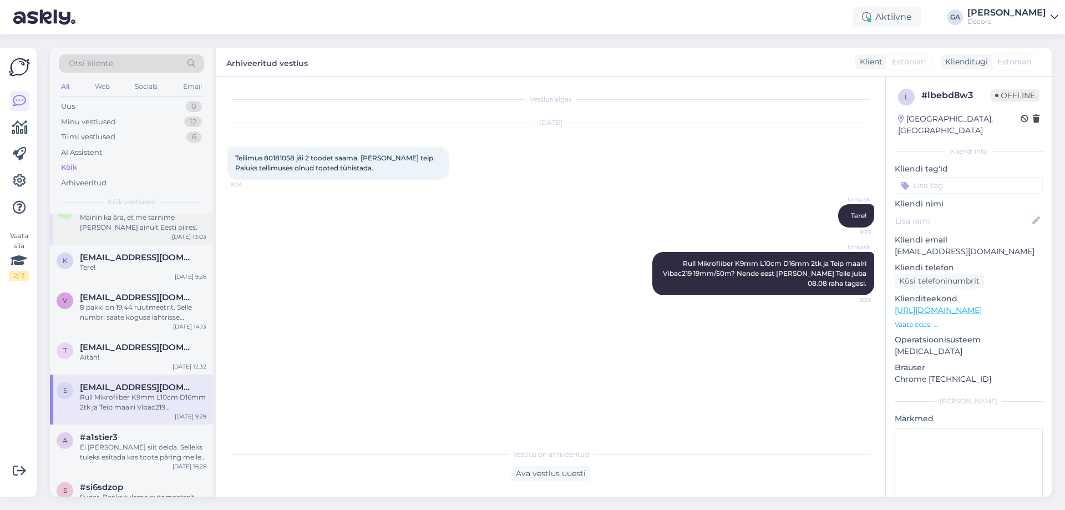
scroll to position [555, 0]
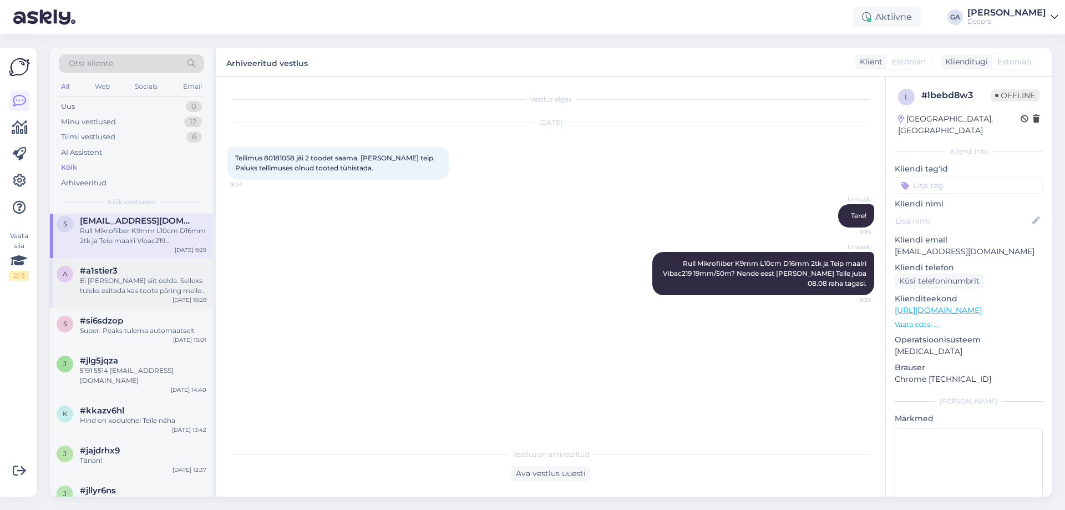
click at [117, 276] on span "#a1stier3" at bounding box center [99, 271] width 38 height 10
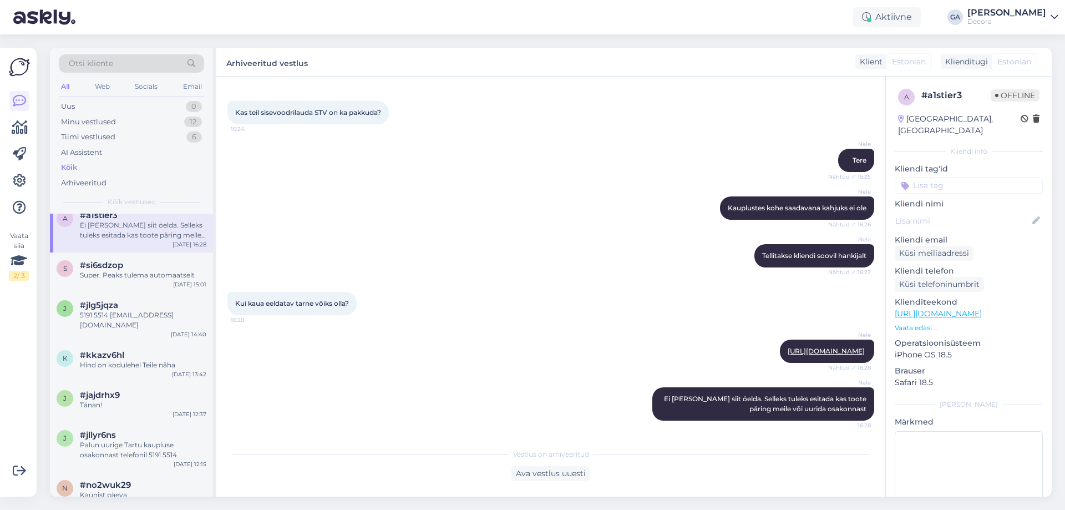
scroll to position [0, 0]
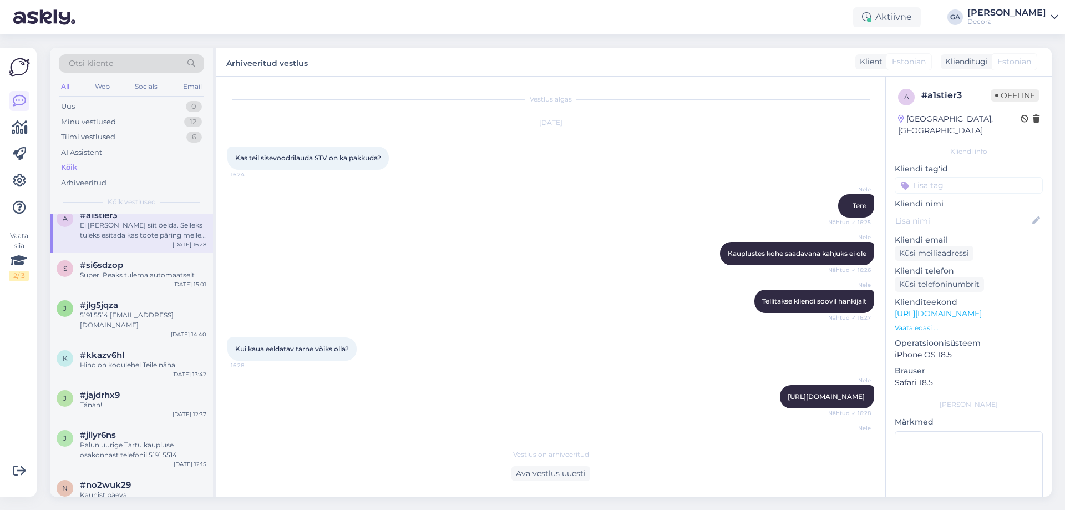
drag, startPoint x: 385, startPoint y: 154, endPoint x: 237, endPoint y: 151, distance: 148.1
click at [237, 151] on div "Kas teil sisevoodrilauda STV on ka pakkuda? 16:24" at bounding box center [307, 157] width 161 height 23
copy span "Kas teil sisevoodrilauda STV on ka pakkuda?"
